Goal: Transaction & Acquisition: Purchase product/service

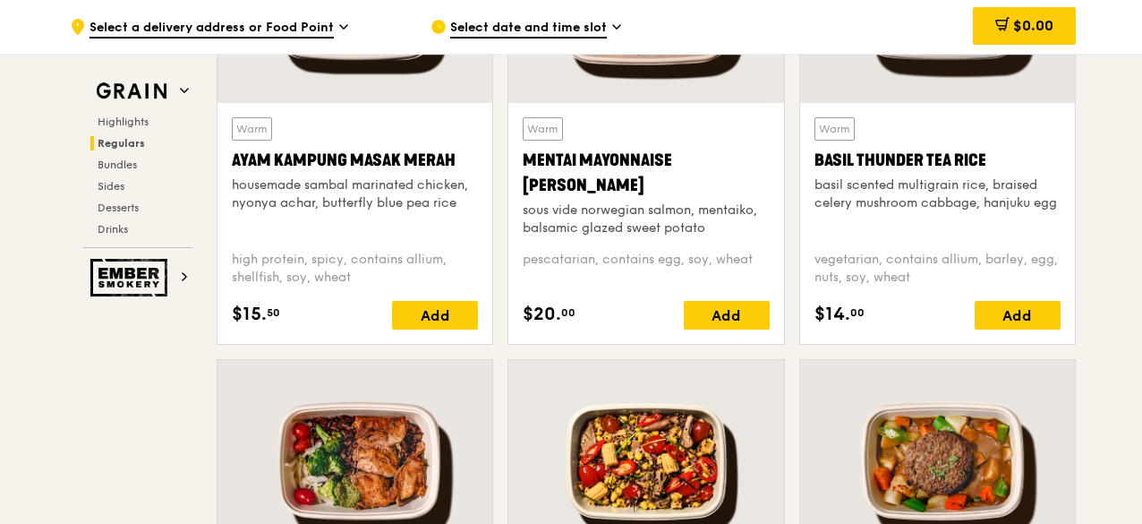
scroll to position [2057, 0]
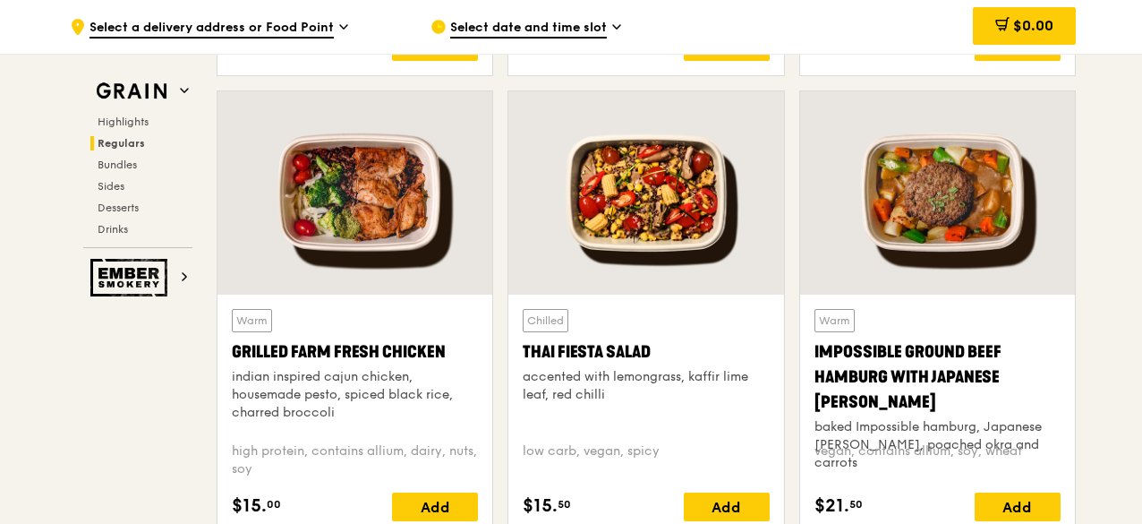
click at [628, 205] on div at bounding box center [645, 192] width 275 height 203
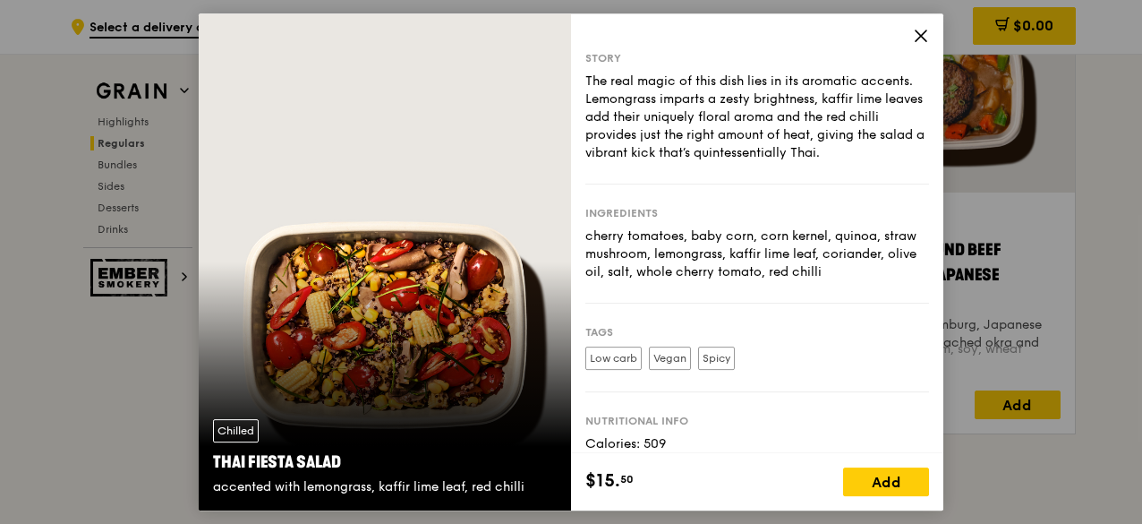
scroll to position [2236, 0]
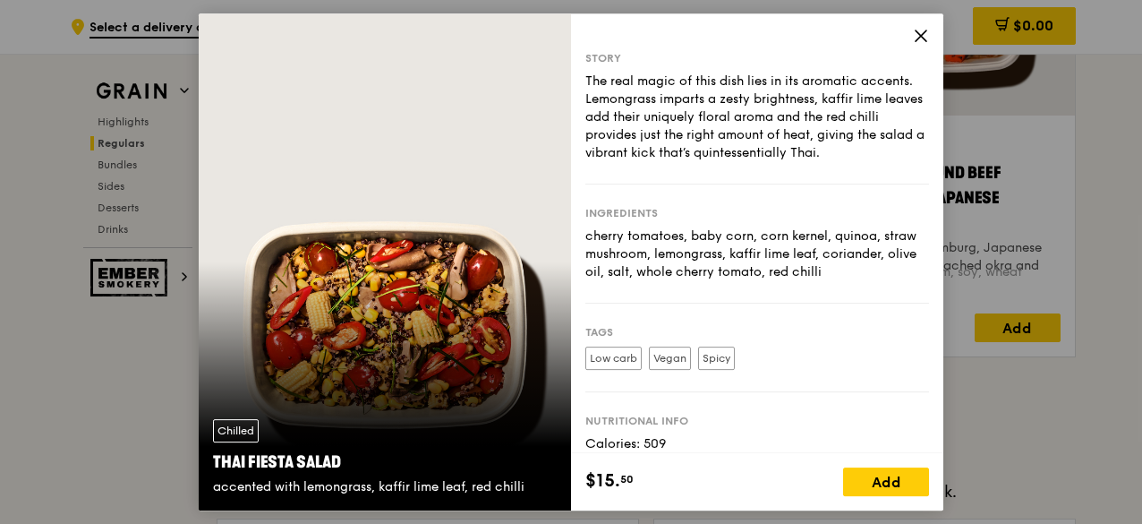
click at [367, 325] on div "Chilled Thai Fiesta Salad accented with lemongrass, kaffir lime leaf, red chilli" at bounding box center [385, 262] width 372 height 498
drag, startPoint x: 360, startPoint y: 298, endPoint x: 311, endPoint y: 273, distance: 54.4
click at [311, 273] on div "Chilled Thai Fiesta Salad accented with lemongrass, kaffir lime leaf, red chilli" at bounding box center [385, 262] width 372 height 498
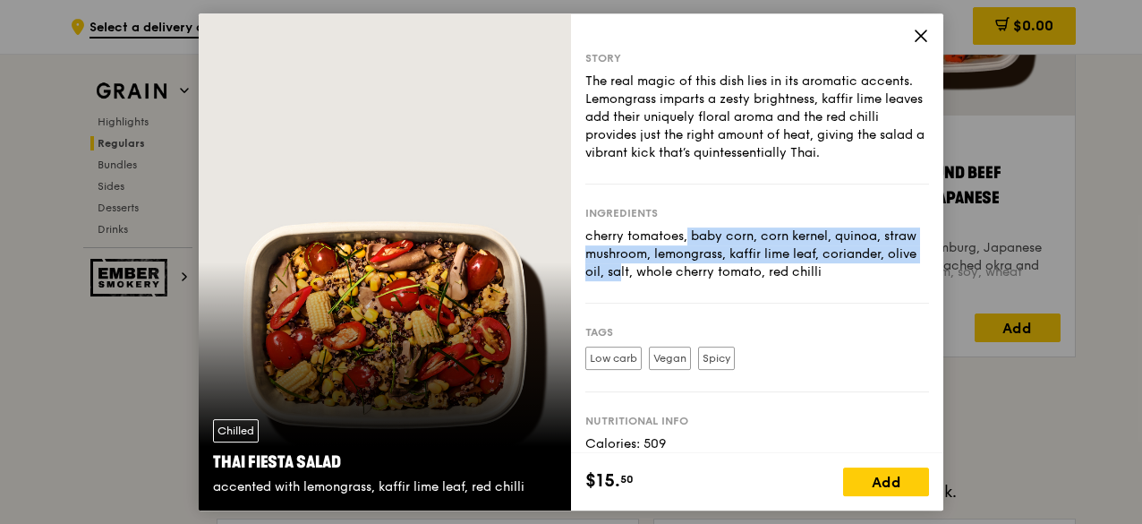
drag, startPoint x: 590, startPoint y: 238, endPoint x: 644, endPoint y: 269, distance: 62.2
click at [644, 269] on div "cherry tomatoes, baby corn, corn kernel, quinoa, straw mushroom, lemongrass, ka…" at bounding box center [757, 254] width 344 height 54
click at [641, 278] on div "cherry tomatoes, baby corn, corn kernel, quinoa, straw mushroom, lemongrass, ka…" at bounding box center [757, 254] width 344 height 54
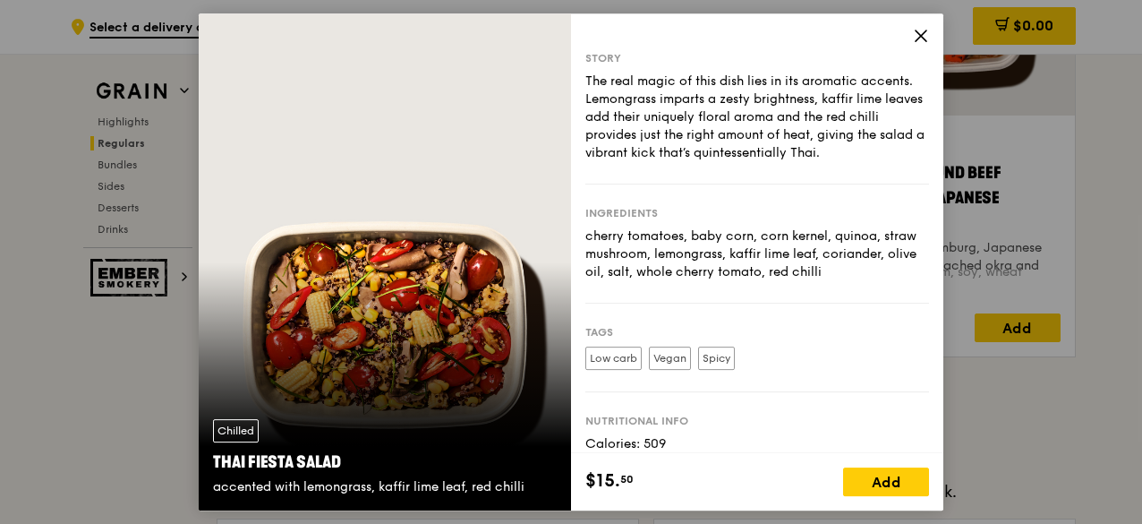
click at [587, 232] on div "cherry tomatoes, baby corn, corn kernel, quinoa, straw mushroom, lemongrass, ka…" at bounding box center [757, 254] width 344 height 54
drag, startPoint x: 587, startPoint y: 235, endPoint x: 626, endPoint y: 284, distance: 61.8
click at [626, 281] on div "cherry tomatoes, baby corn, corn kernel, quinoa, straw mushroom, lemongrass, ka…" at bounding box center [757, 254] width 344 height 54
copy div "cherry tomatoes, baby corn, corn kernel, quinoa, straw mushroom, lemongrass, ka…"
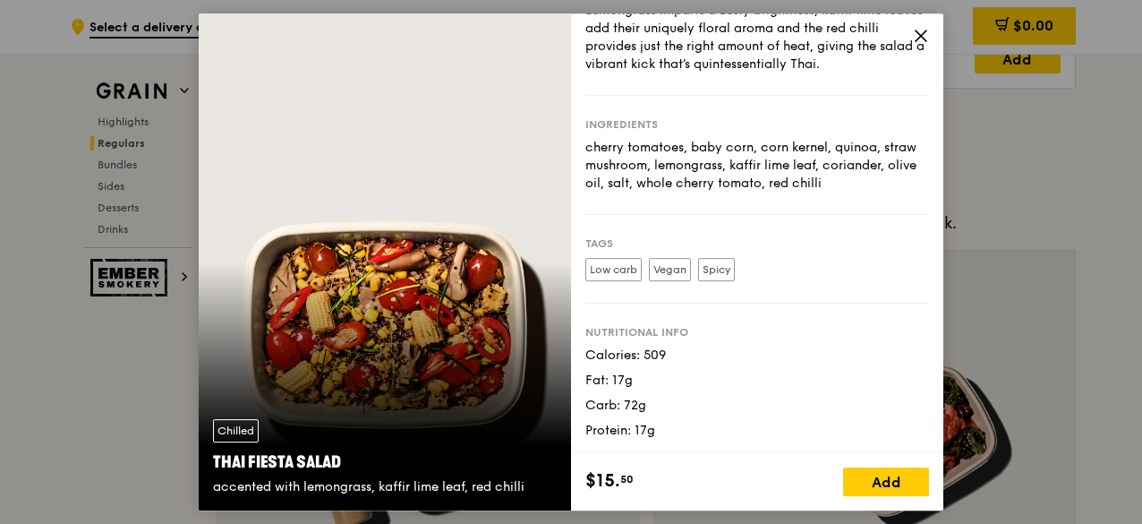
scroll to position [2497, 0]
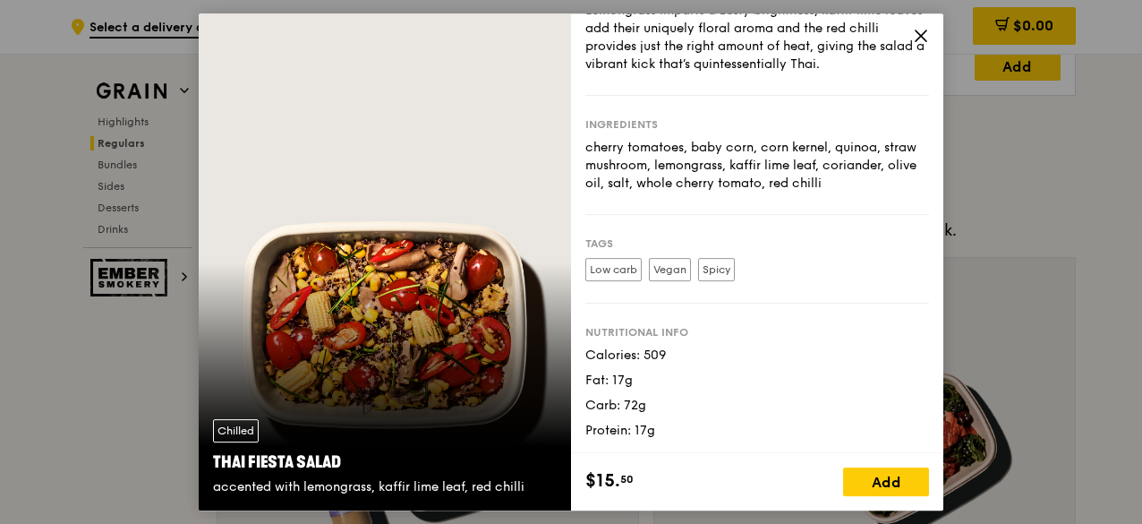
click at [926, 35] on icon at bounding box center [921, 36] width 16 height 16
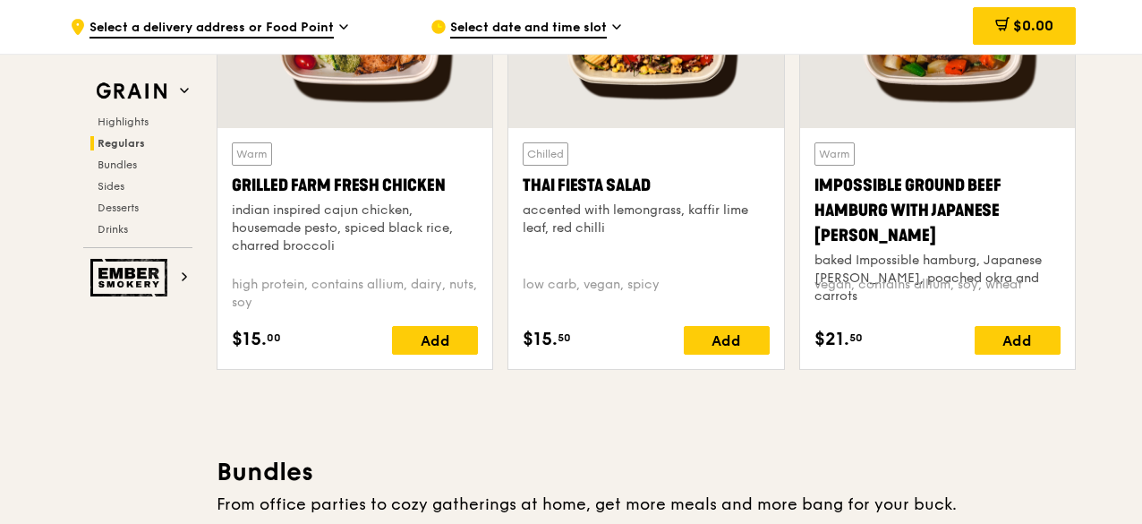
scroll to position [2139, 0]
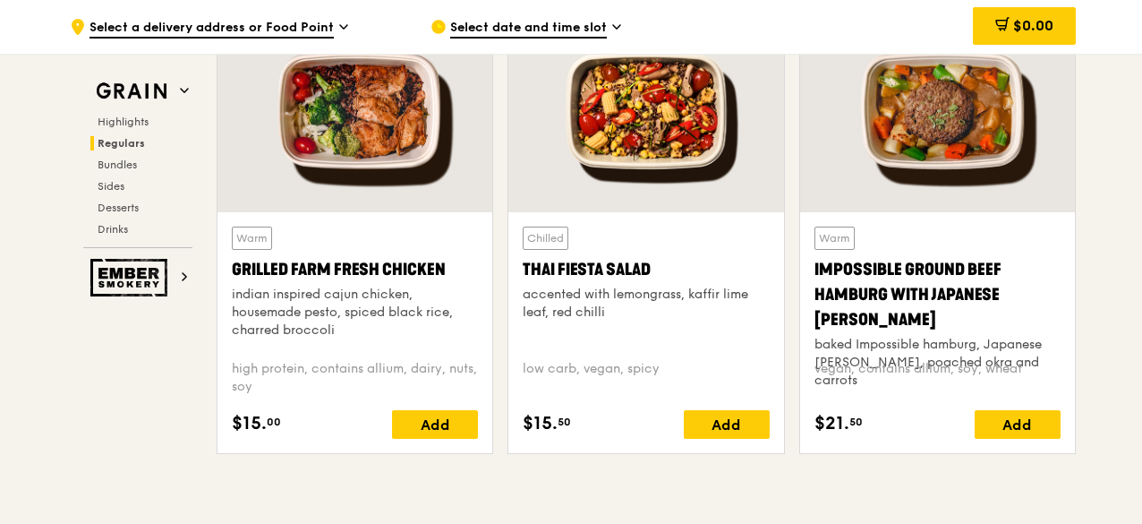
click at [581, 321] on div "accented with lemongrass, kaffir lime leaf, red chilli" at bounding box center [646, 304] width 246 height 36
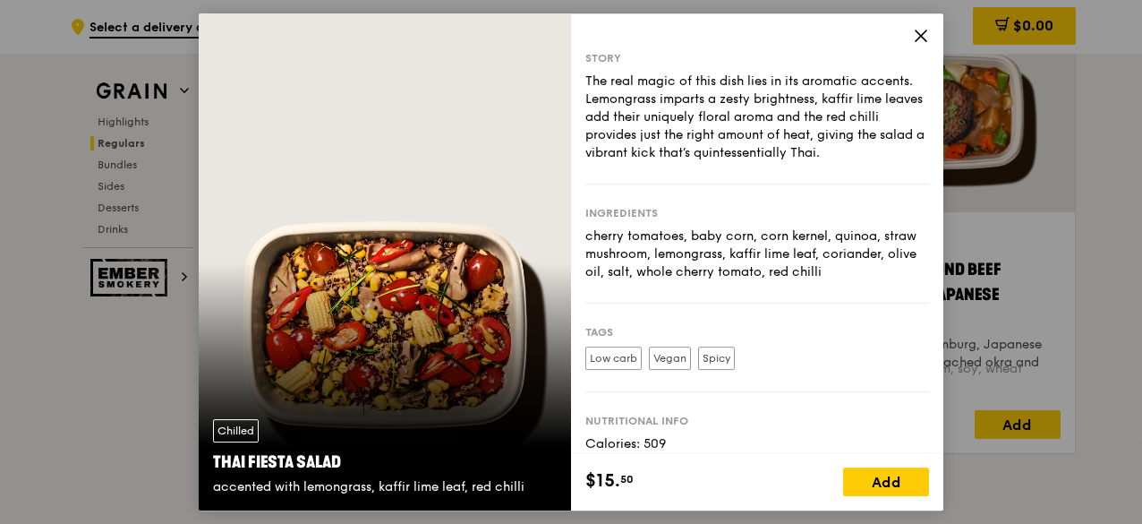
drag, startPoint x: 586, startPoint y: 234, endPoint x: 648, endPoint y: 286, distance: 80.7
click at [648, 281] on div "cherry tomatoes, baby corn, corn kernel, quinoa, straw mushroom, lemongrass, ka…" at bounding box center [757, 254] width 344 height 54
copy div "cherry tomatoes, baby corn, corn kernel, quinoa, straw mushroom, lemongrass, ka…"
click at [920, 38] on icon at bounding box center [921, 36] width 16 height 16
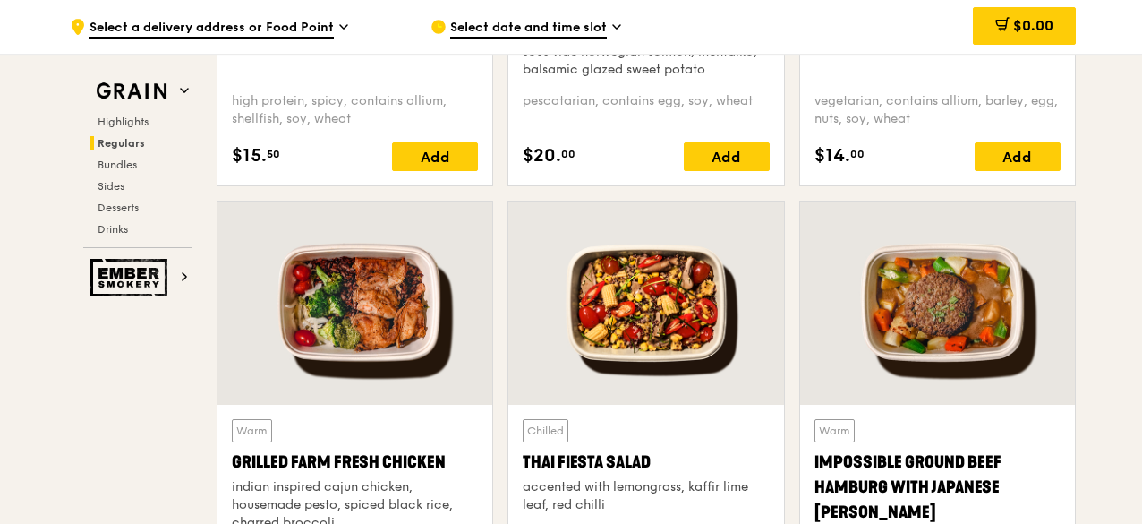
scroll to position [2050, 0]
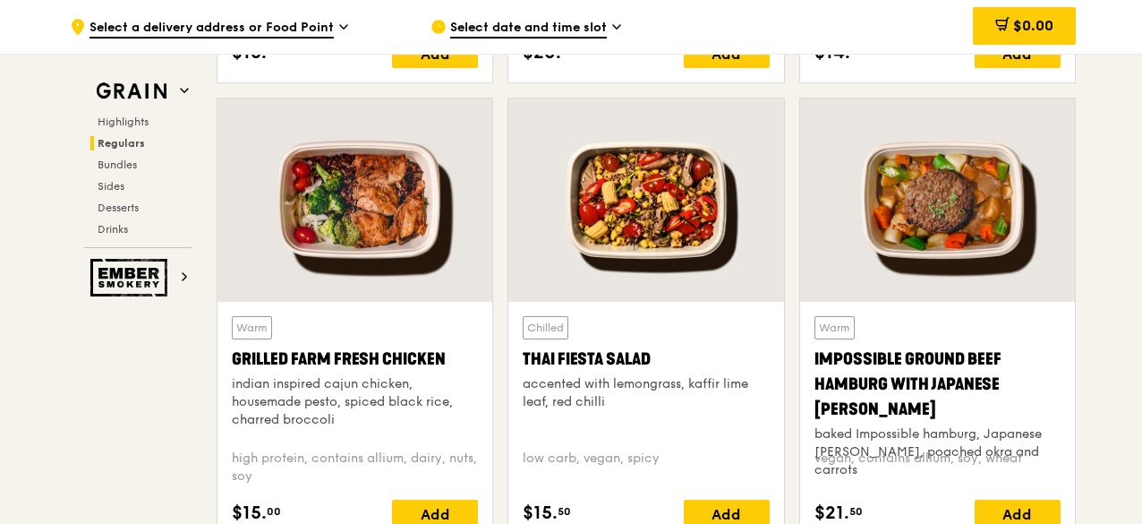
click at [417, 351] on div "Warm Grilled Farm Fresh Chicken indian inspired cajun chicken, housemade pesto,…" at bounding box center [355, 375] width 246 height 119
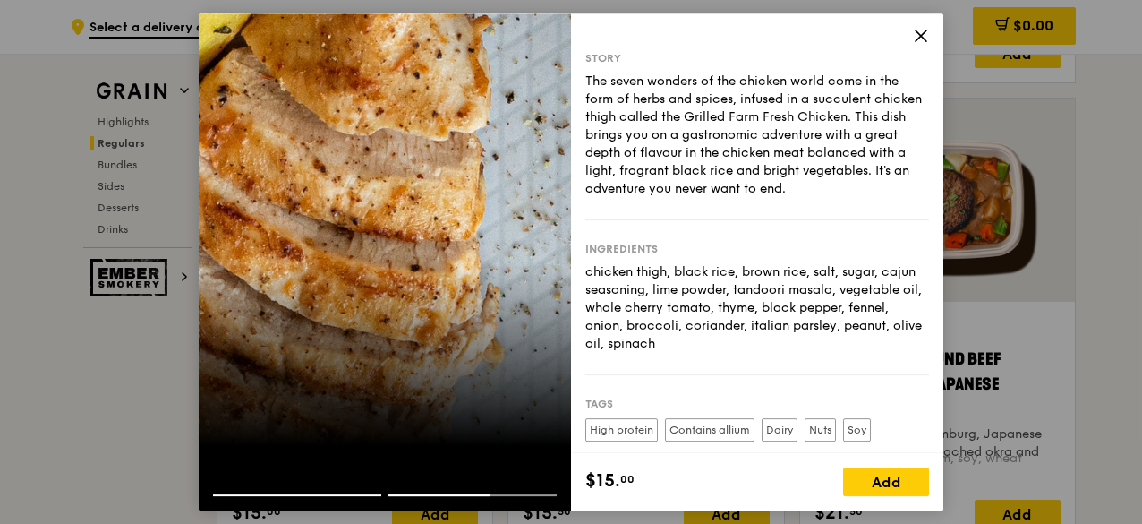
click at [915, 35] on icon at bounding box center [921, 36] width 16 height 16
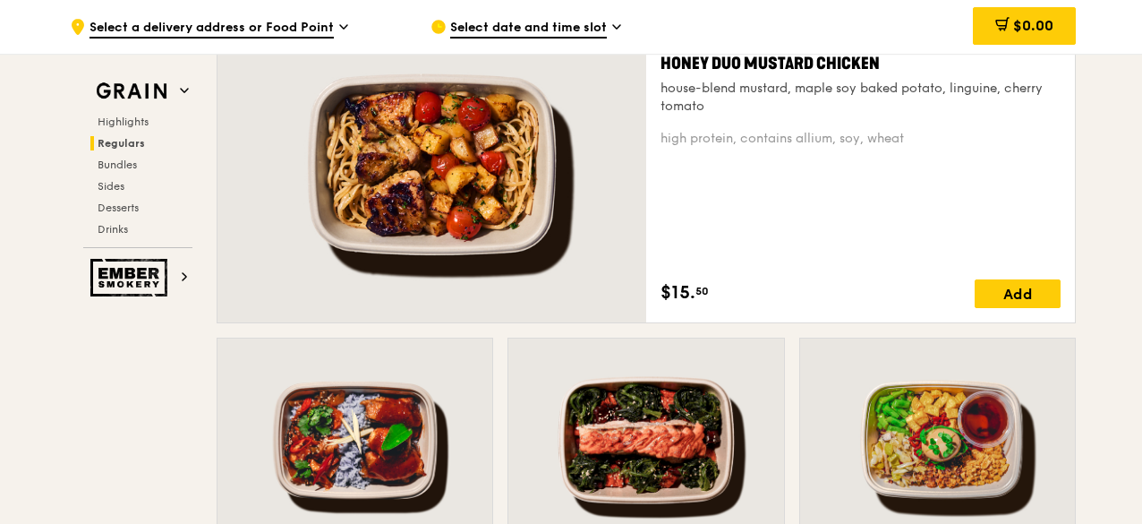
scroll to position [1334, 0]
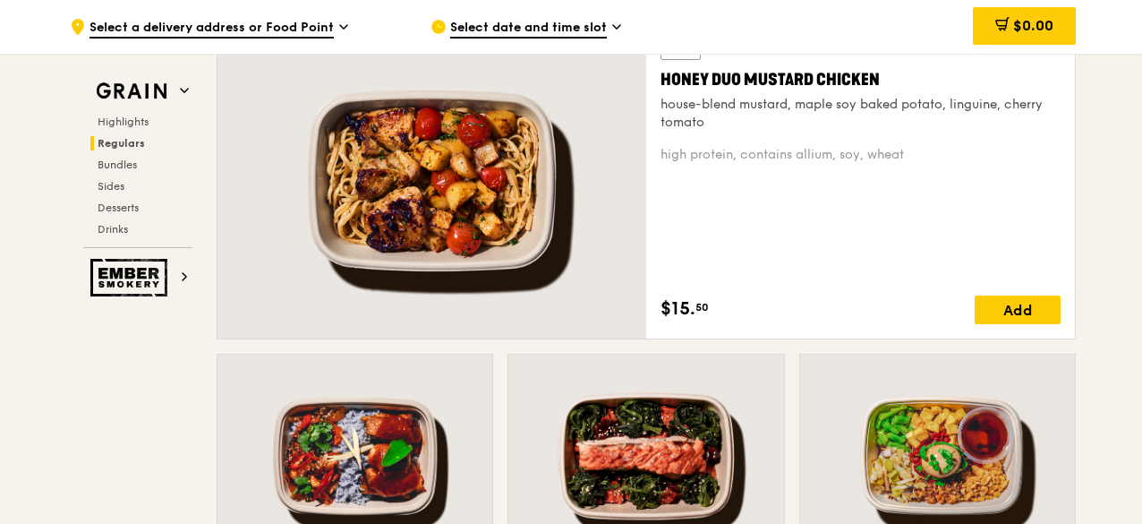
click at [381, 151] on div at bounding box center [432, 180] width 429 height 316
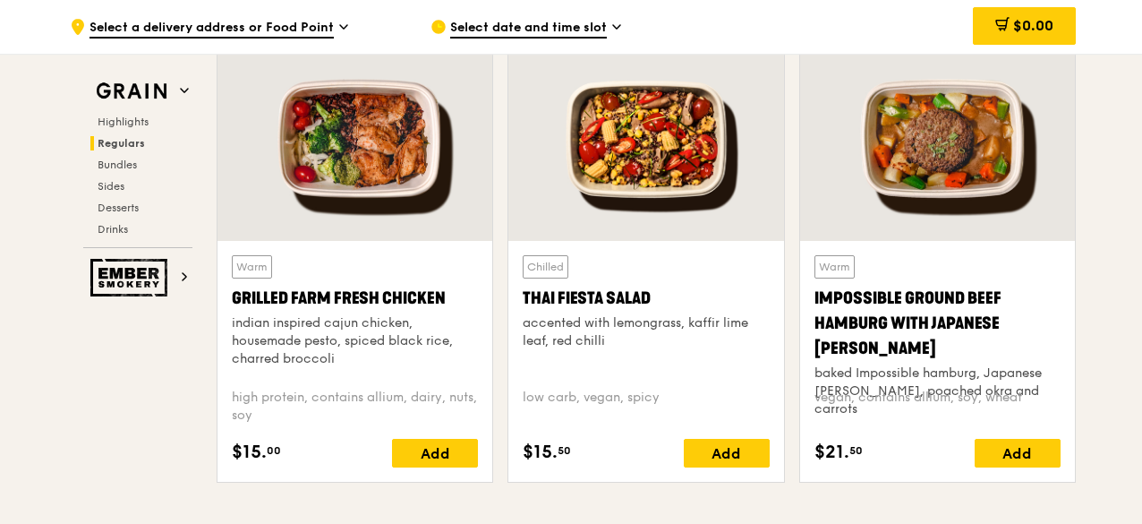
scroll to position [2139, 0]
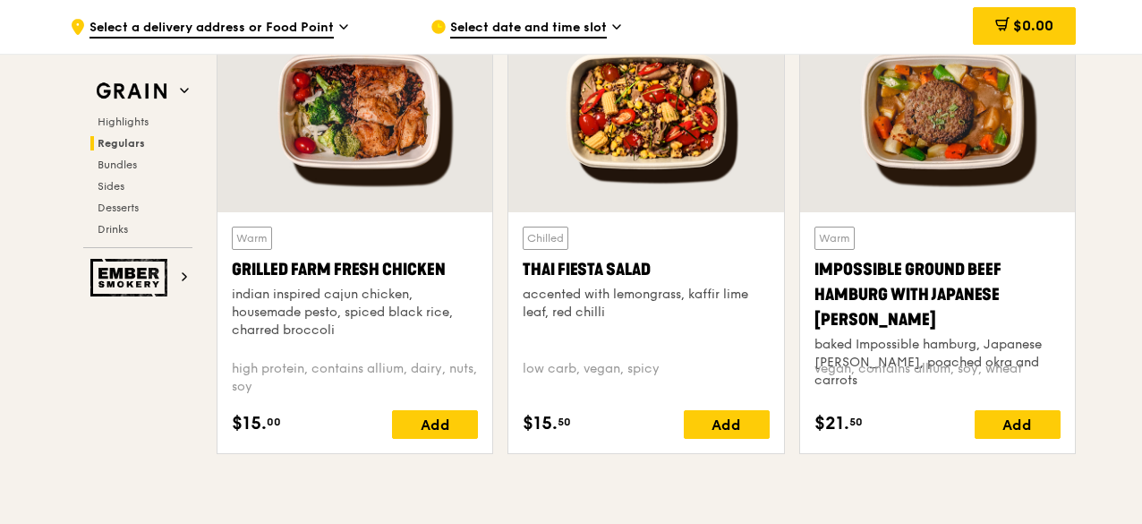
click at [375, 186] on div at bounding box center [355, 110] width 275 height 203
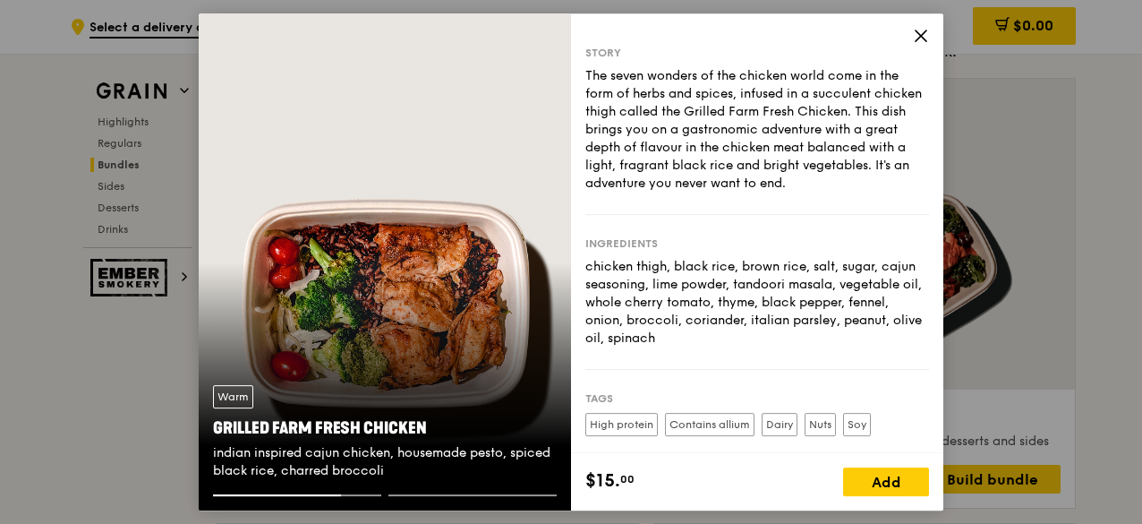
scroll to position [0, 0]
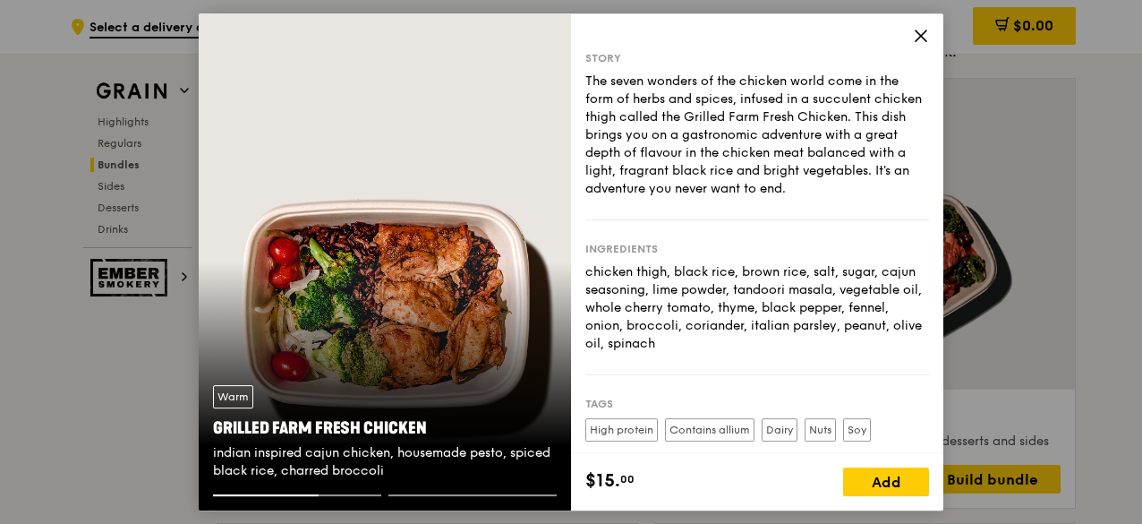
click at [922, 32] on icon at bounding box center [921, 36] width 16 height 16
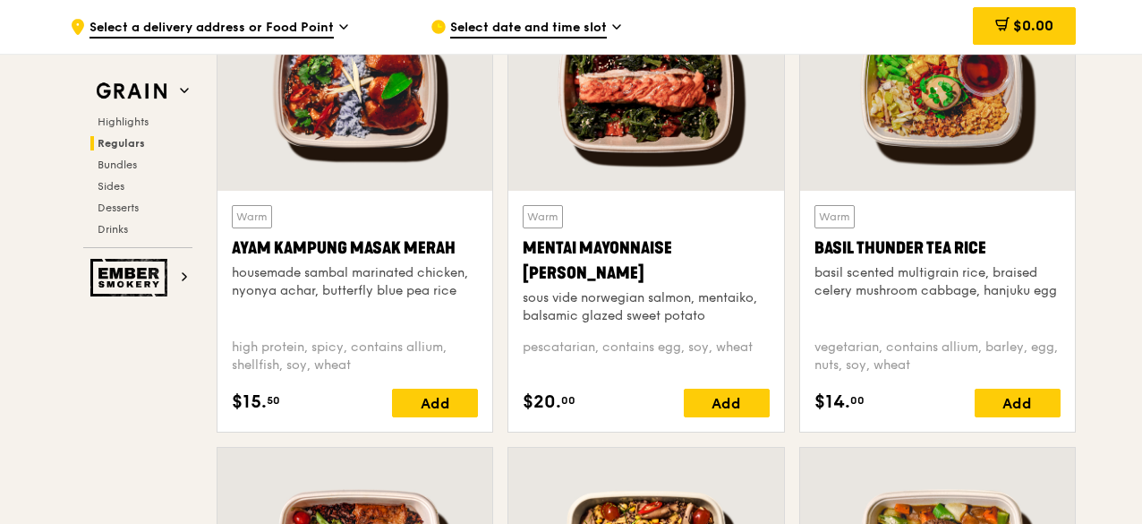
scroll to position [1692, 0]
